Goal: Information Seeking & Learning: Learn about a topic

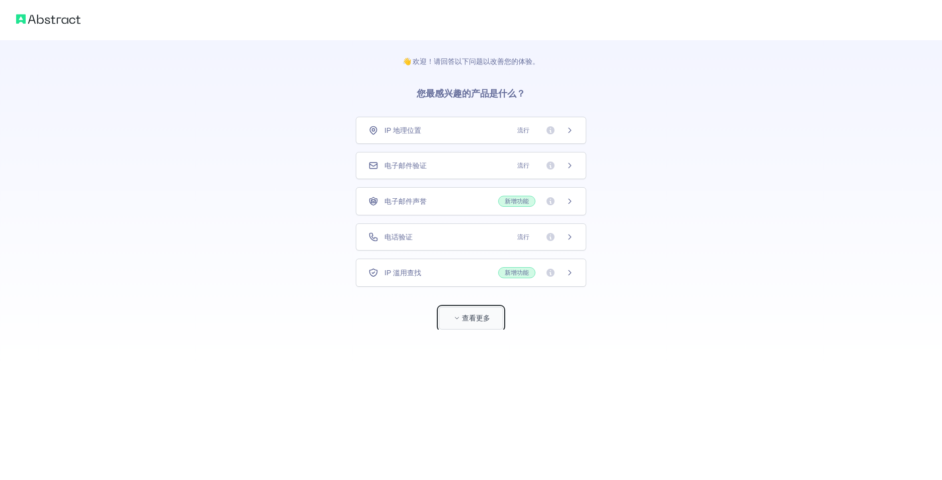
click at [469, 319] on font "查看更多" at bounding box center [476, 318] width 28 height 10
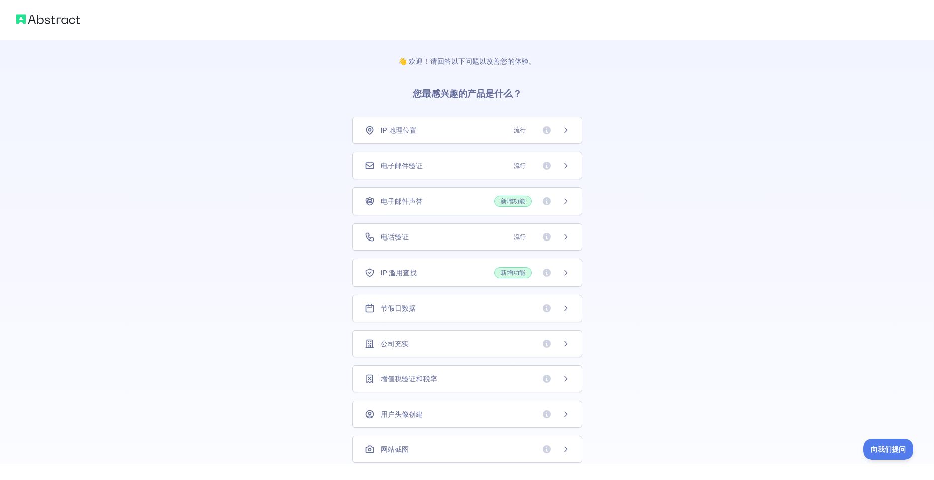
click at [440, 129] on div "IP 地理位置 流行" at bounding box center [467, 130] width 205 height 10
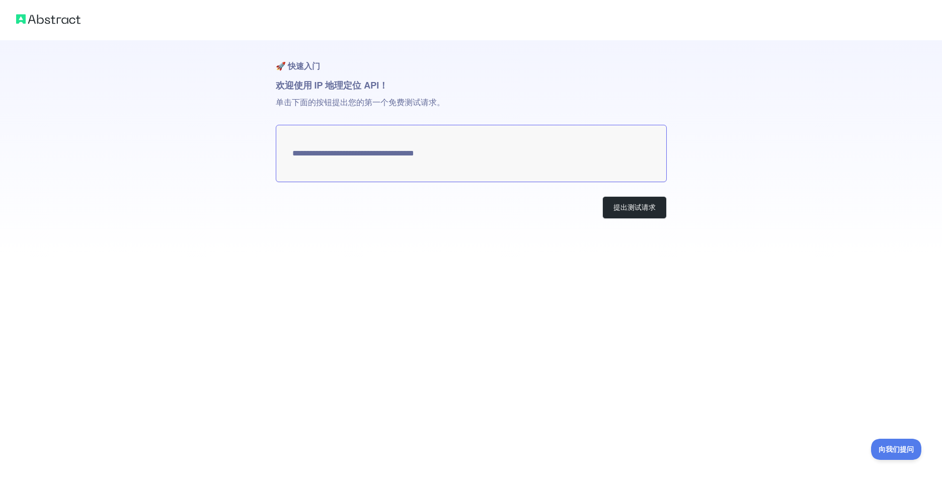
type textarea "**********"
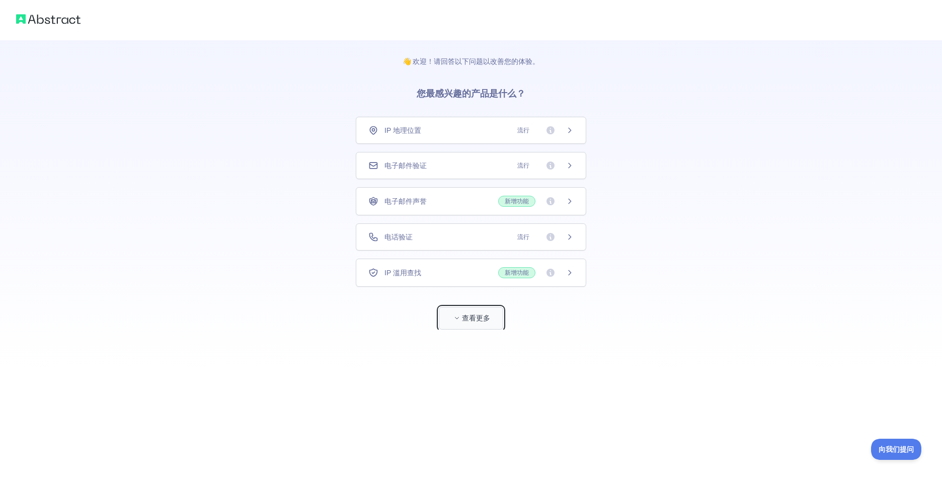
click at [472, 322] on font "查看更多" at bounding box center [476, 318] width 28 height 10
click at [435, 273] on div "IP 滥用查找 新增功能" at bounding box center [467, 272] width 205 height 11
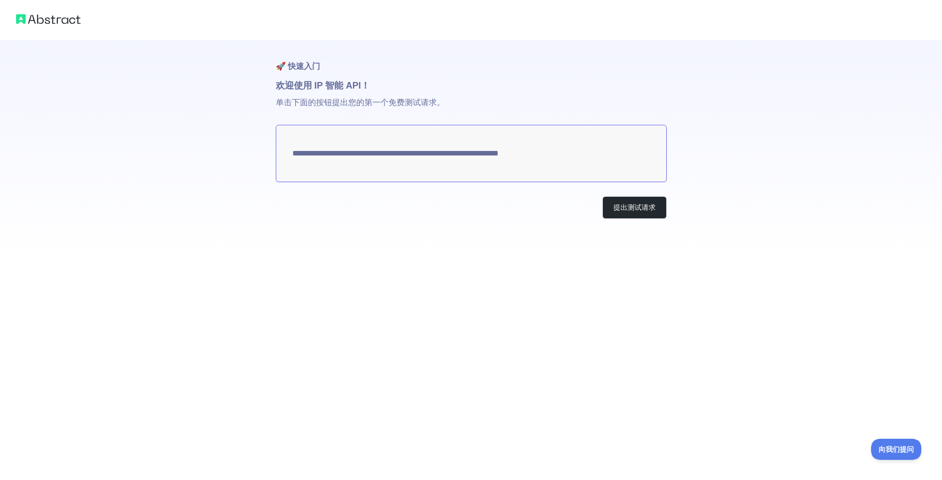
click at [555, 156] on textarea "**********" at bounding box center [471, 153] width 391 height 57
click at [636, 205] on button "提出测试请求" at bounding box center [634, 207] width 64 height 23
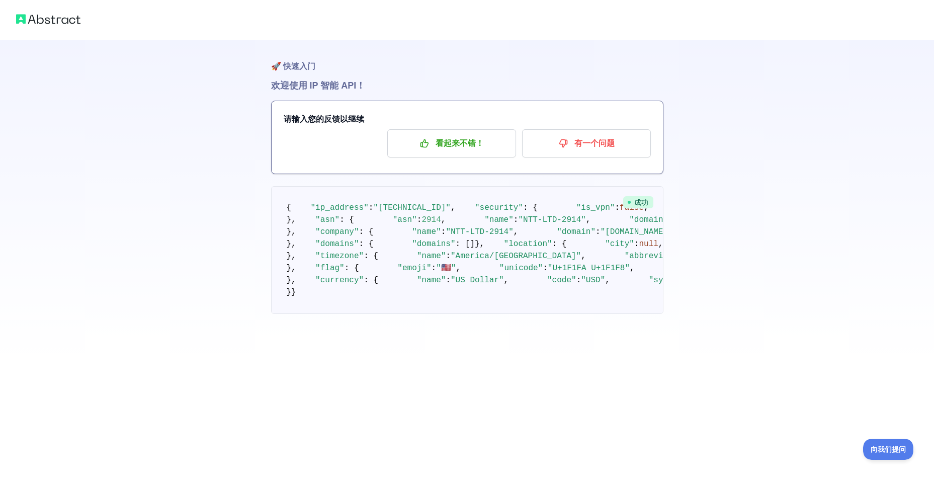
click at [367, 119] on h3 "请输入您的反馈以继续" at bounding box center [467, 119] width 367 height 12
click at [332, 118] on h3 "请输入您的反馈以继续" at bounding box center [467, 119] width 367 height 12
click at [322, 118] on h3 "请输入您的反馈以继续" at bounding box center [467, 119] width 367 height 12
click at [281, 114] on div "请输入您的反馈以继续 看起来不错！ 有一个问题" at bounding box center [467, 137] width 391 height 72
click at [365, 119] on h3 "请输入您的反馈以继续" at bounding box center [467, 119] width 367 height 12
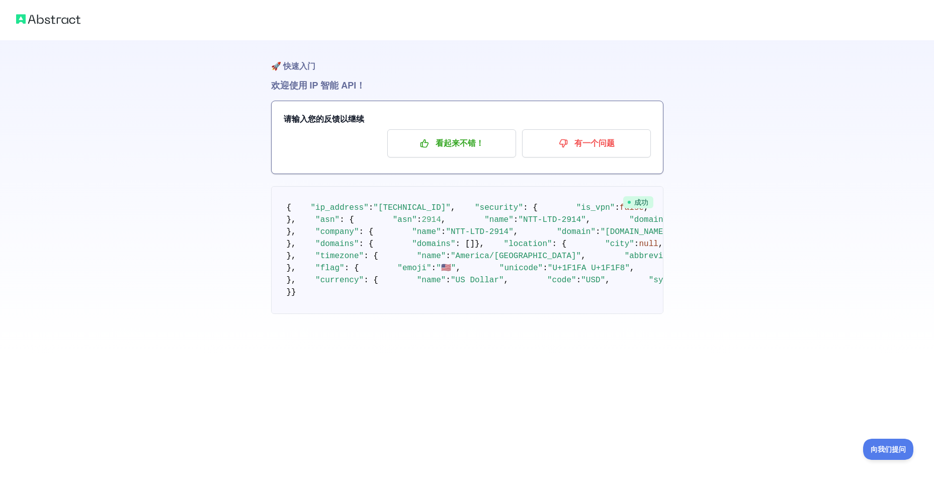
click at [361, 120] on h3 "请输入您的反馈以继续" at bounding box center [467, 119] width 367 height 12
click at [462, 145] on font "看起来不错！" at bounding box center [460, 143] width 48 height 16
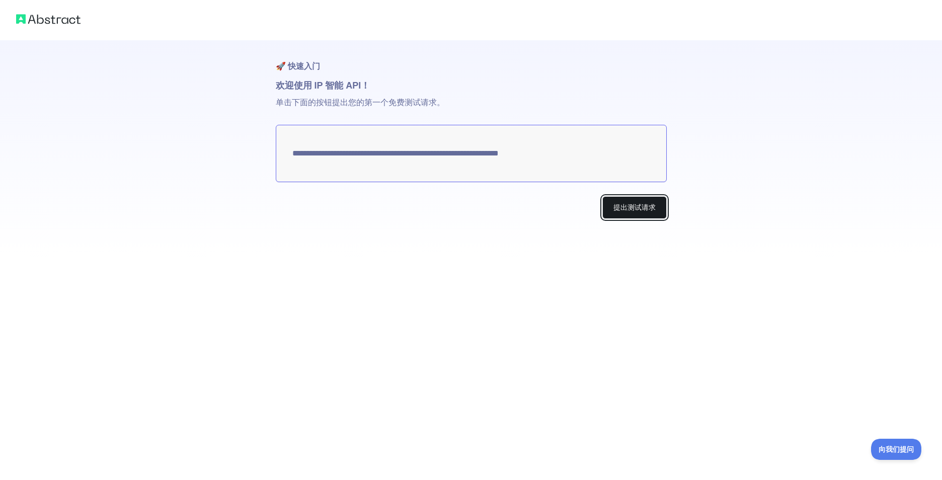
click at [638, 202] on button "提出测试请求" at bounding box center [634, 207] width 64 height 23
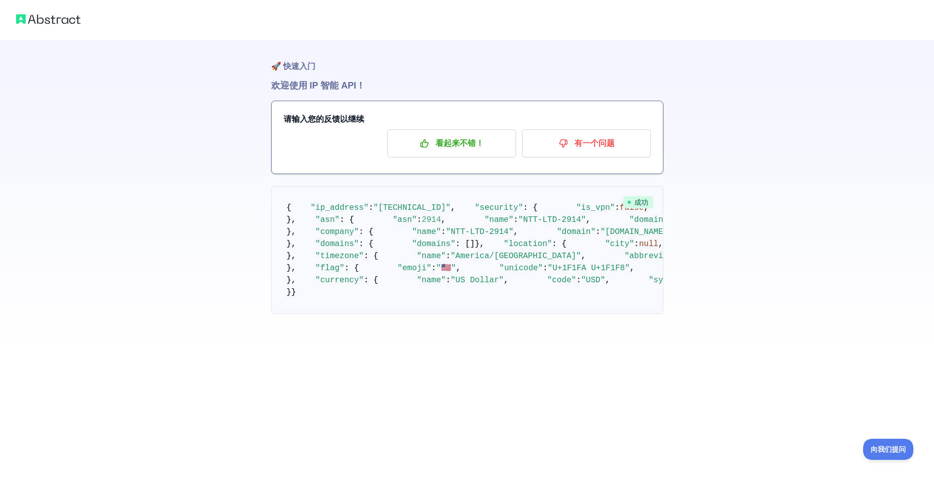
scroll to position [514, 0]
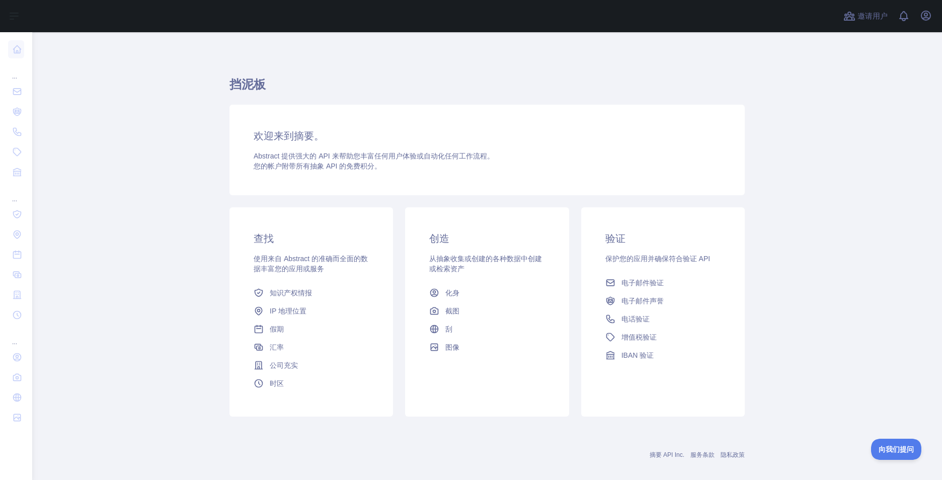
click at [258, 239] on h3 "查找" at bounding box center [310, 238] width 115 height 14
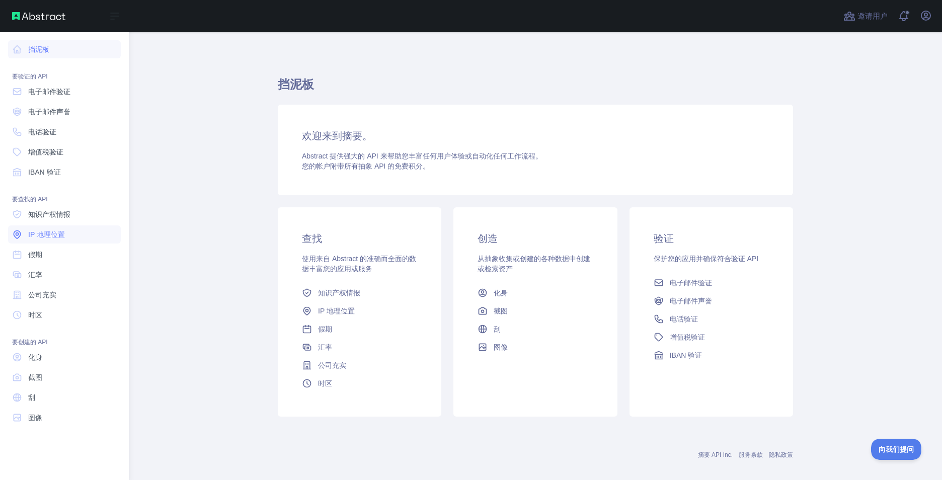
click at [53, 231] on span "IP 地理位置" at bounding box center [46, 234] width 37 height 10
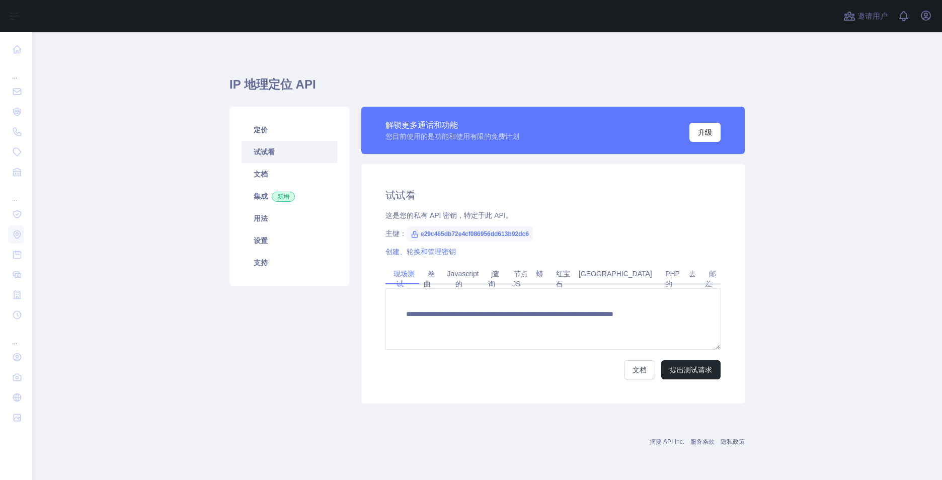
type textarea "**********"
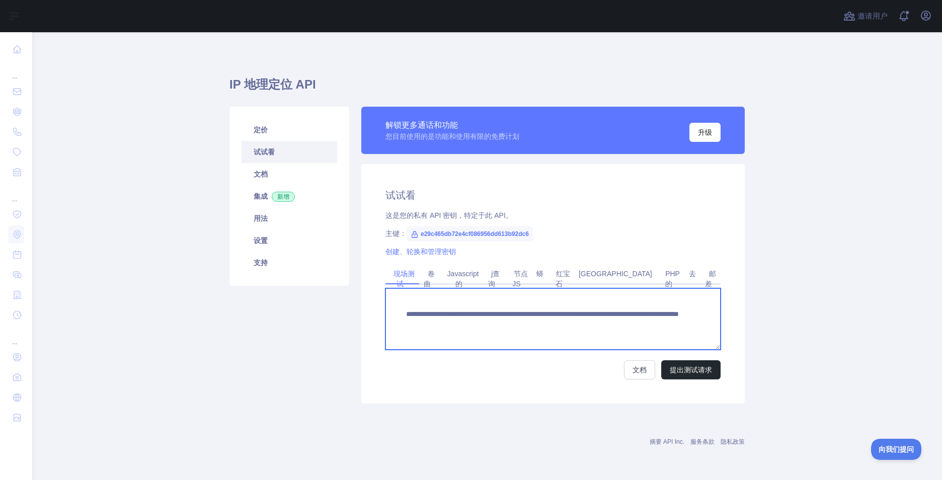
click at [405, 307] on textarea "**********" at bounding box center [552, 318] width 335 height 61
drag, startPoint x: 400, startPoint y: 311, endPoint x: 733, endPoint y: 341, distance: 333.9
click at [733, 341] on div "**********" at bounding box center [552, 283] width 383 height 239
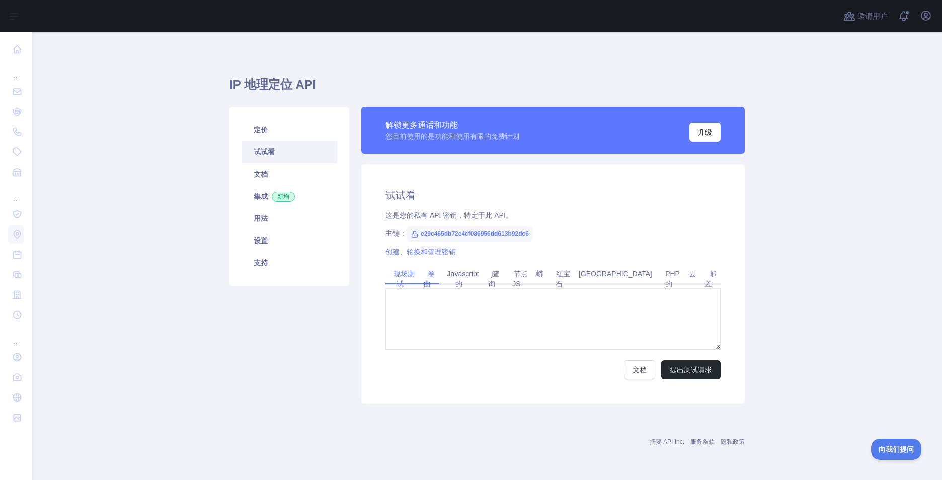
click at [433, 281] on link "卷曲" at bounding box center [428, 279] width 11 height 26
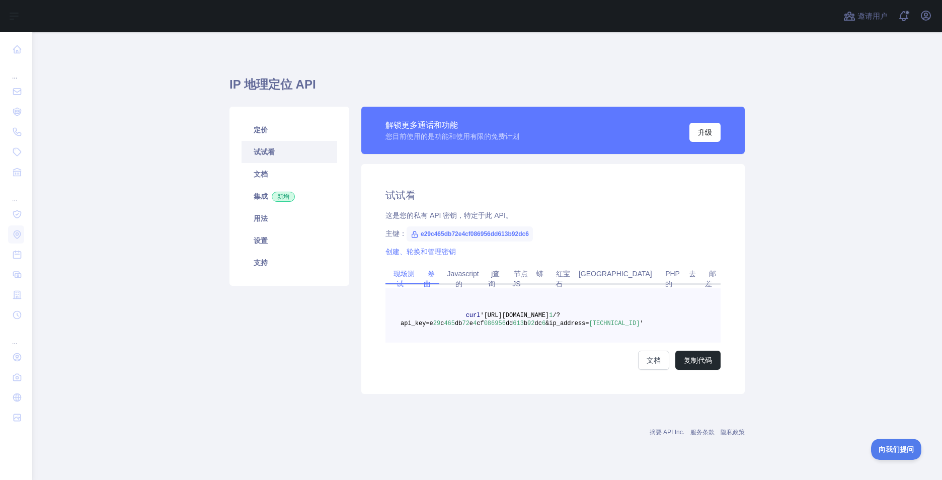
click at [394, 280] on link "现场测试" at bounding box center [401, 279] width 25 height 26
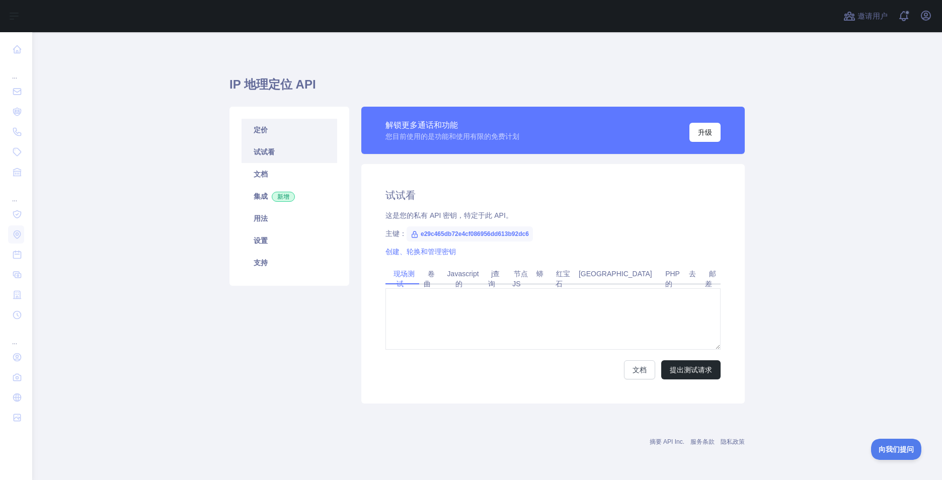
click at [283, 133] on link "定价" at bounding box center [289, 130] width 96 height 22
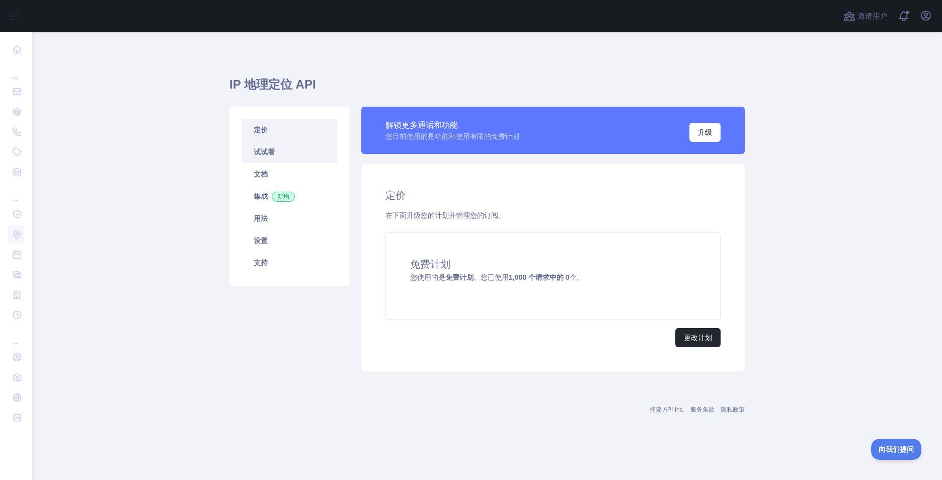
click at [246, 154] on link "试试看" at bounding box center [289, 152] width 96 height 22
